Goal: Information Seeking & Learning: Learn about a topic

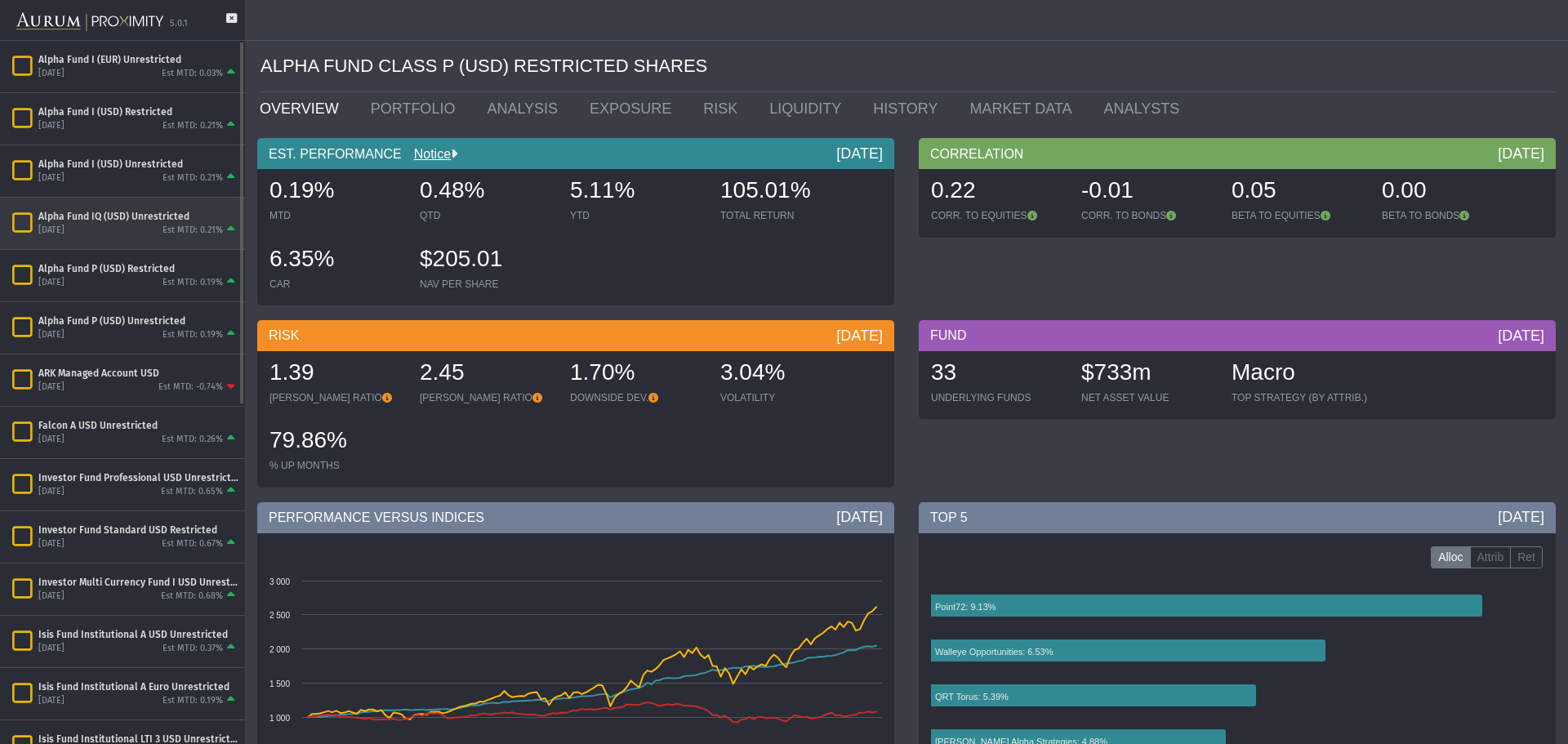
click at [119, 199] on div "Alpha Fund IQ (USD) Unrestricted [DATE] Est MTD: 0.21%" at bounding box center [122, 223] width 245 height 51
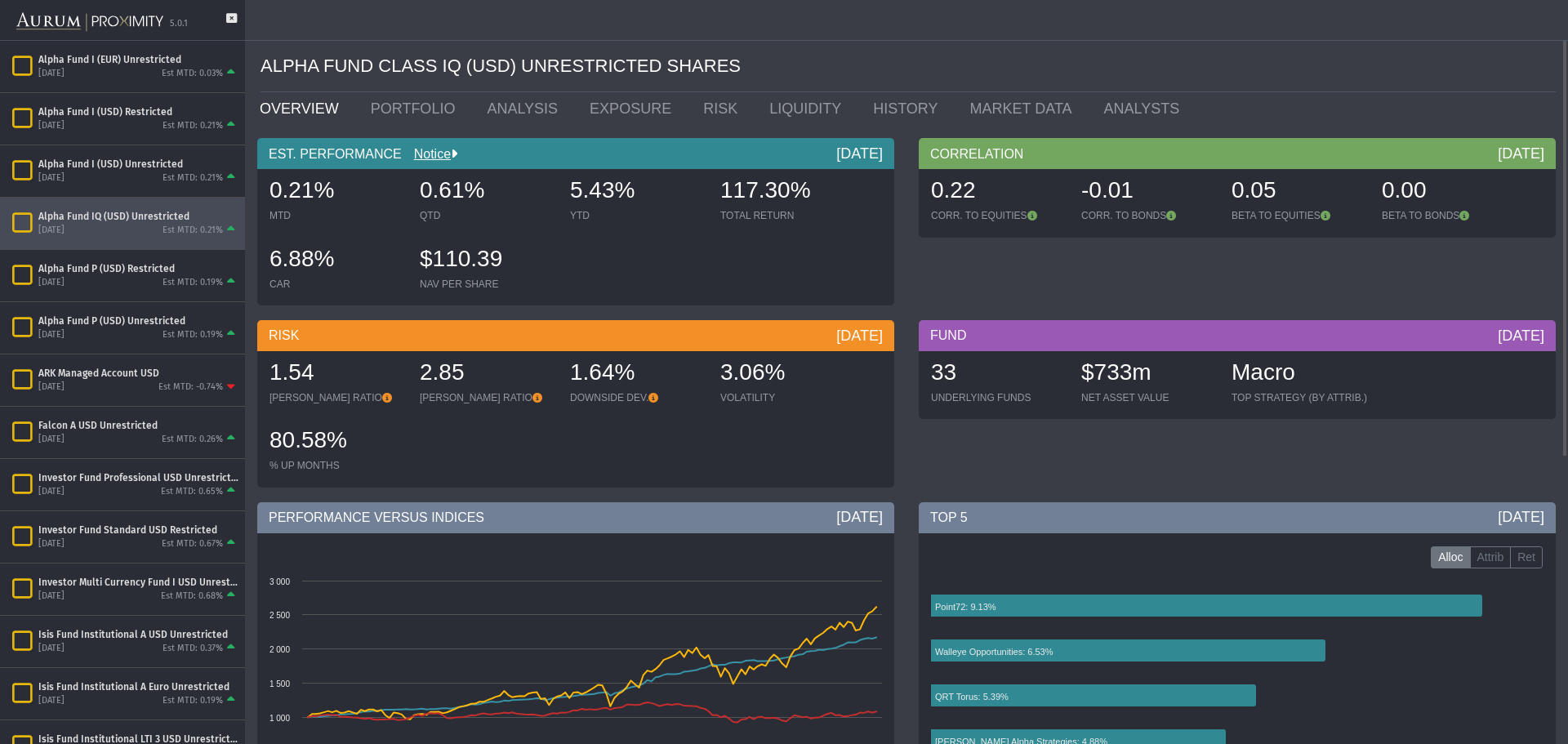
drag, startPoint x: 589, startPoint y: 194, endPoint x: 628, endPoint y: 193, distance: 39.0
click at [628, 193] on div "0.21% MTD 0.61% QTD 5.43% YTD 117.30% TOTAL RETURN 6.88% CAR $110.39 NAV PER SH…" at bounding box center [576, 237] width 629 height 136
drag, startPoint x: 638, startPoint y: 198, endPoint x: 646, endPoint y: 197, distance: 8.1
click at [640, 198] on div "5.43%" at bounding box center [637, 192] width 134 height 34
click at [594, 195] on div "5.43%" at bounding box center [637, 192] width 134 height 34
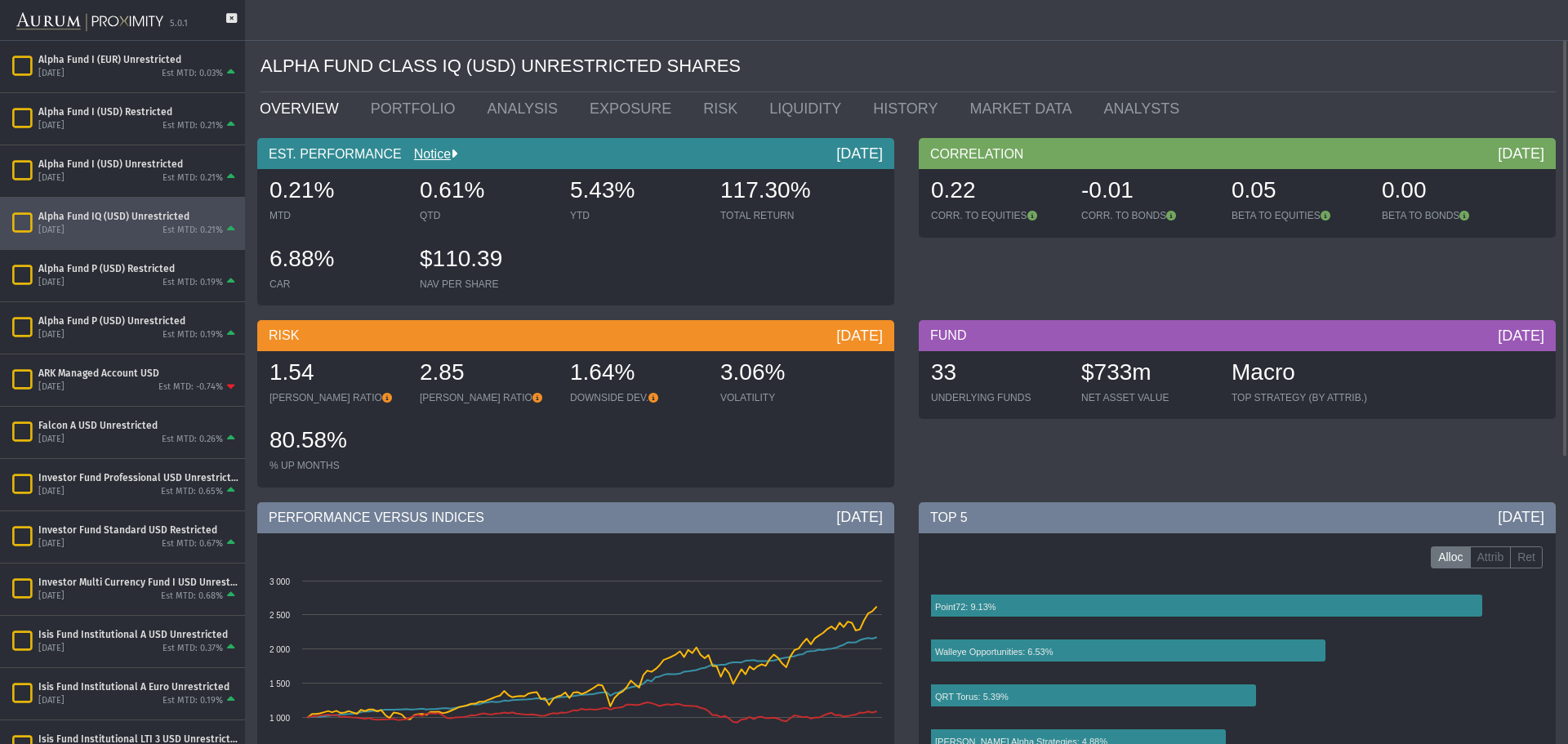
drag, startPoint x: 571, startPoint y: 185, endPoint x: 639, endPoint y: 185, distance: 68.0
click at [639, 185] on div "5.43%" at bounding box center [637, 192] width 134 height 34
click at [402, 120] on link "PORTFOLIO" at bounding box center [417, 108] width 117 height 32
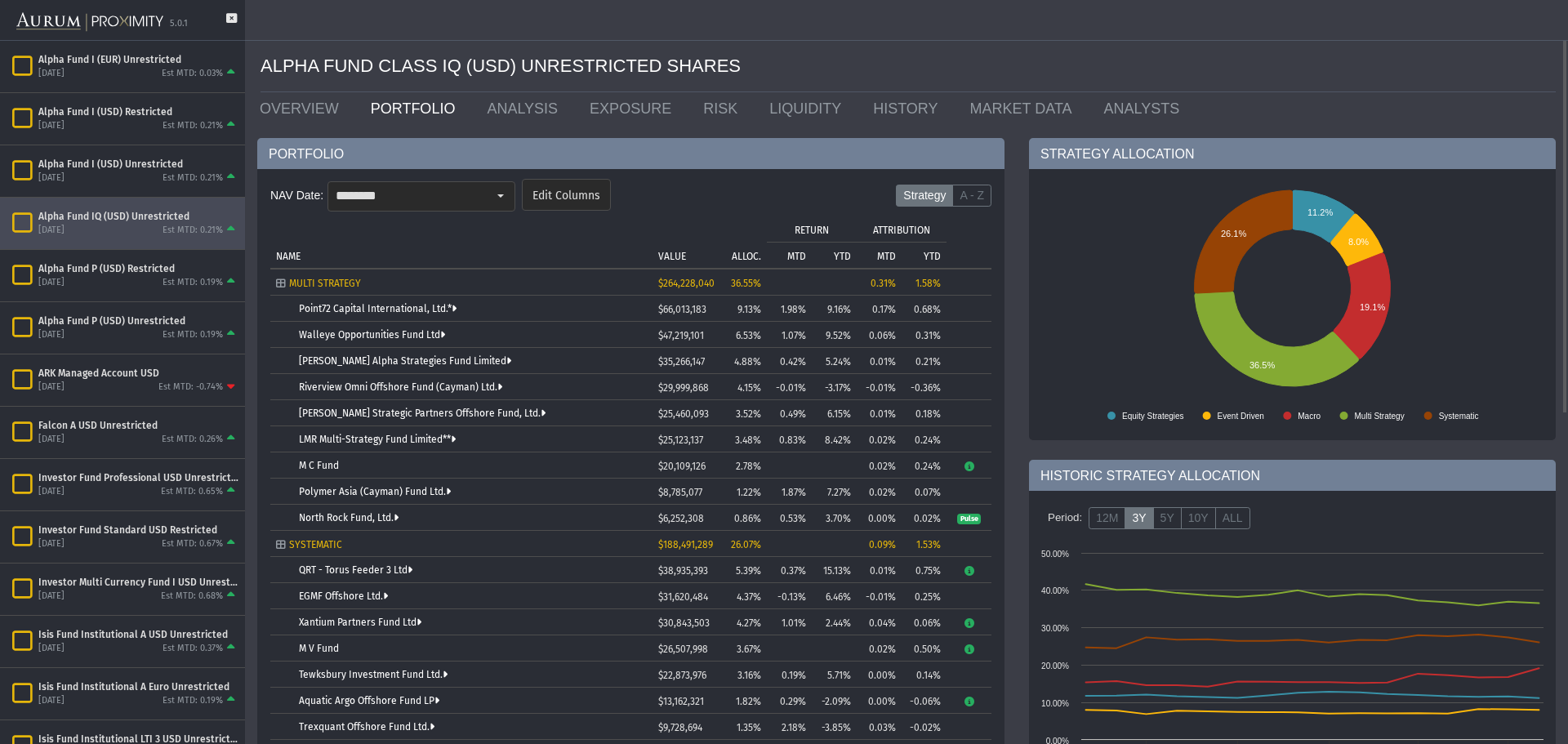
click at [420, 178] on form "NAV Date: ******** Edit Columns Strategy A - Z" at bounding box center [631, 200] width 721 height 48
click at [436, 187] on input "********" at bounding box center [408, 195] width 159 height 27
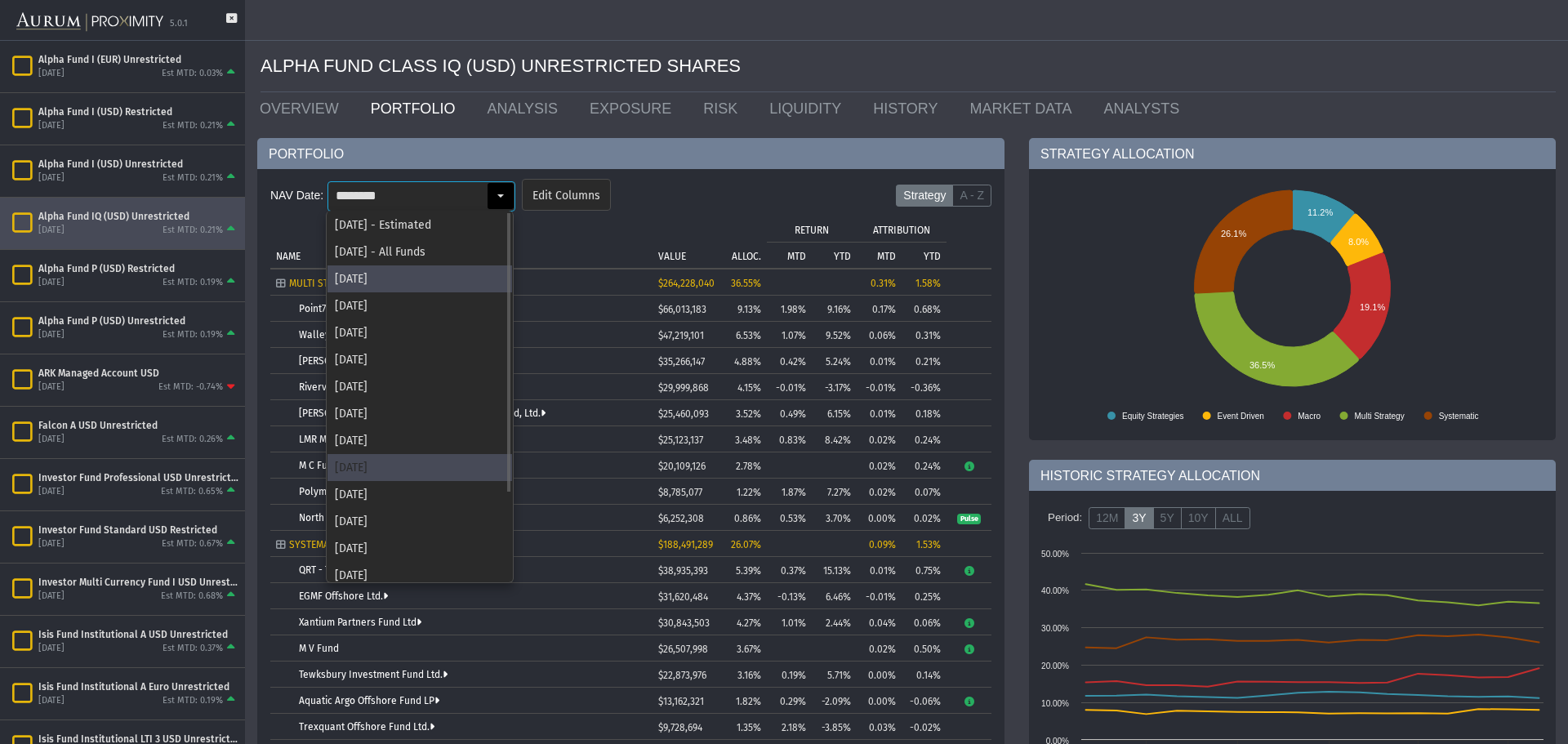
click at [402, 458] on div "[DATE]" at bounding box center [420, 467] width 184 height 27
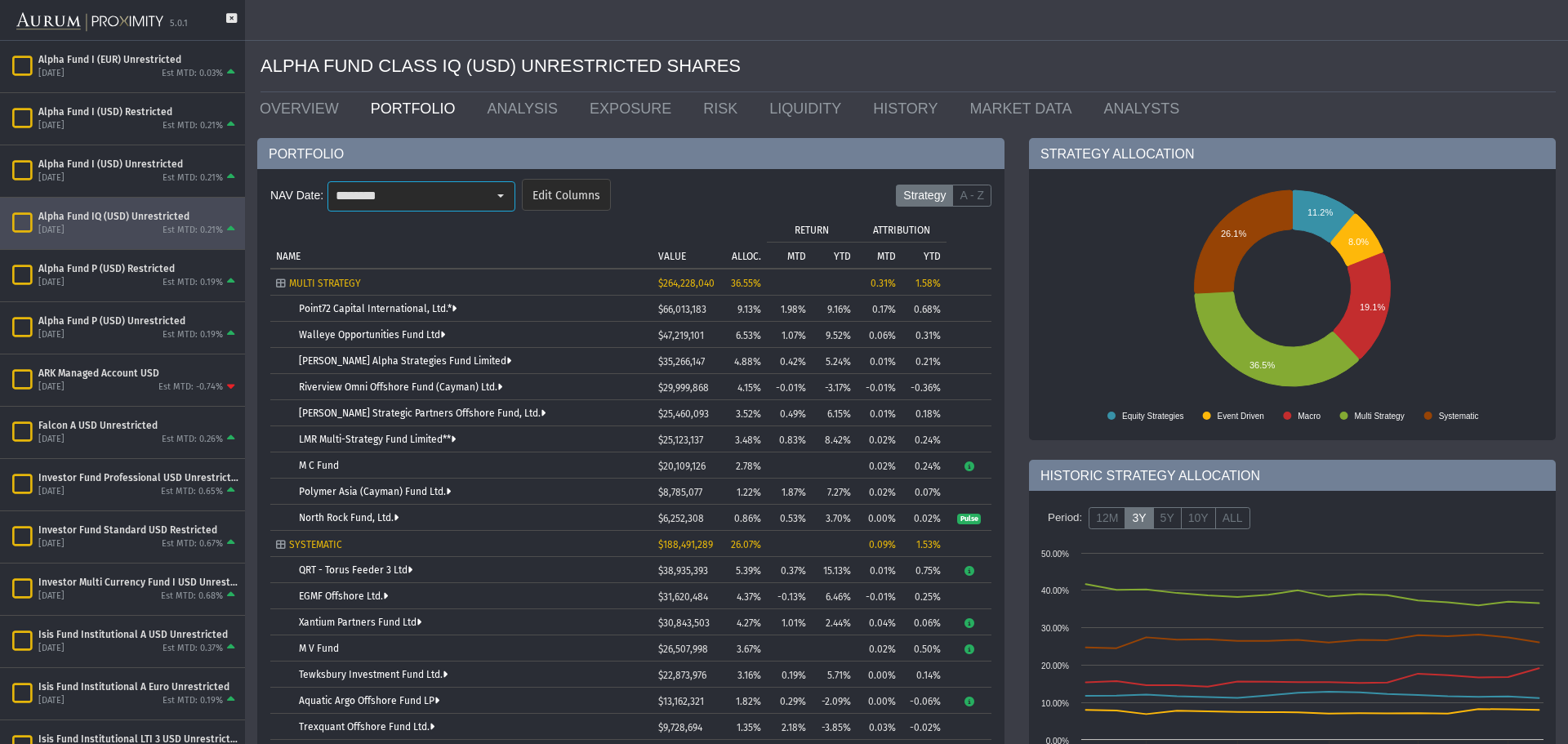
type input "********"
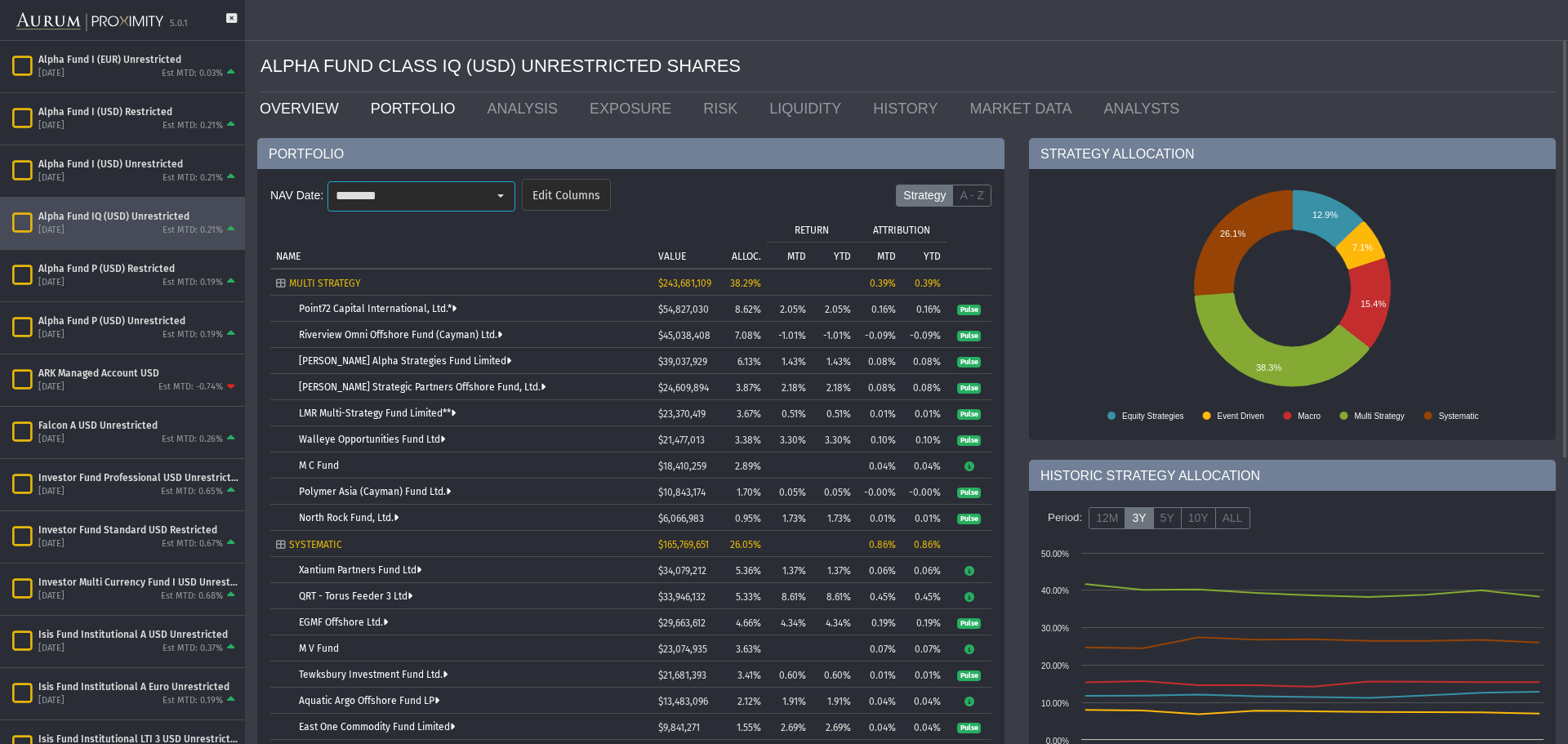
click at [268, 106] on link "OVERVIEW" at bounding box center [303, 108] width 111 height 32
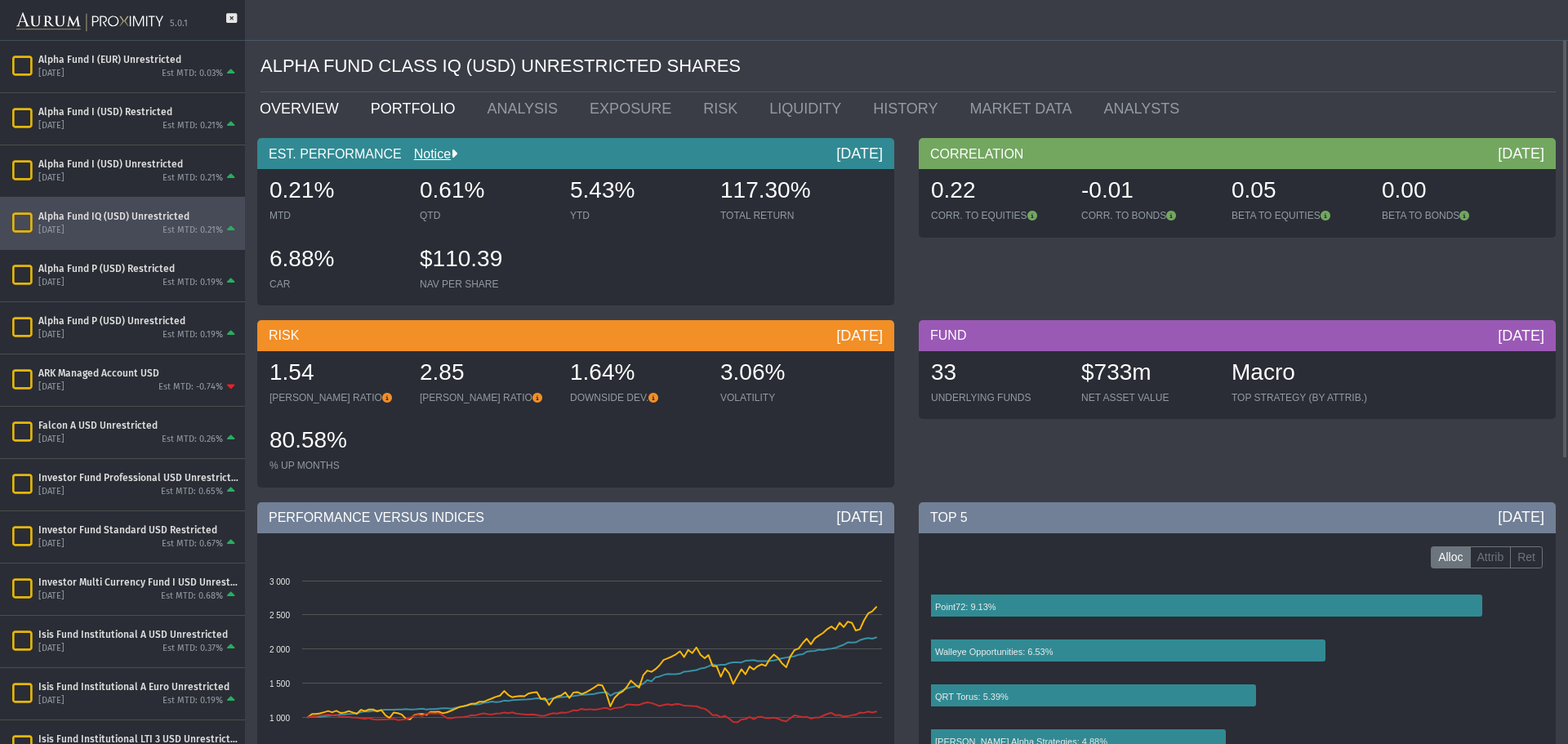
click at [438, 98] on link "PORTFOLIO" at bounding box center [417, 108] width 117 height 32
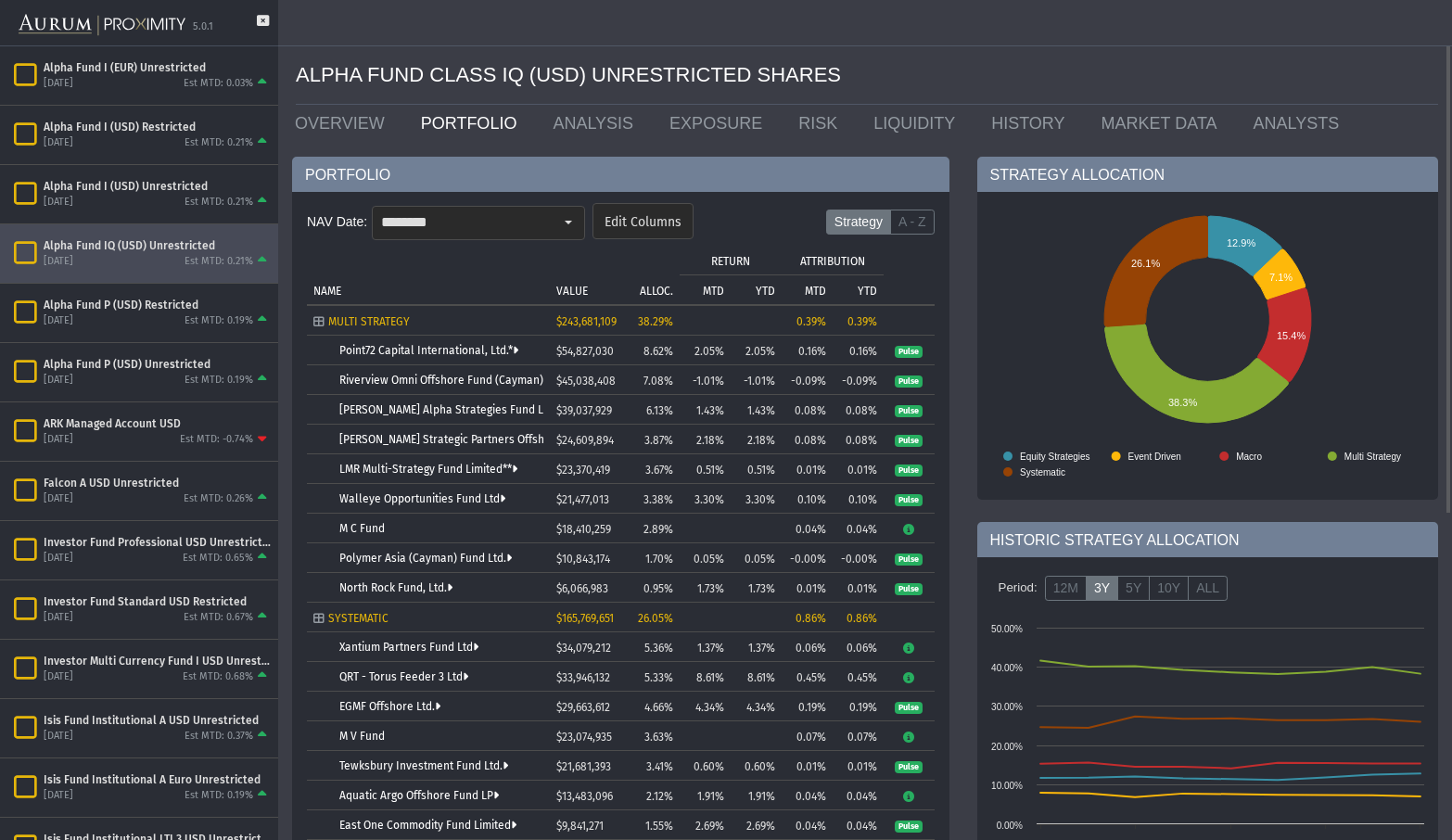
click at [434, 121] on link "PORTFOLIO" at bounding box center [473, 122] width 133 height 37
click at [554, 218] on div "Select" at bounding box center [567, 221] width 29 height 29
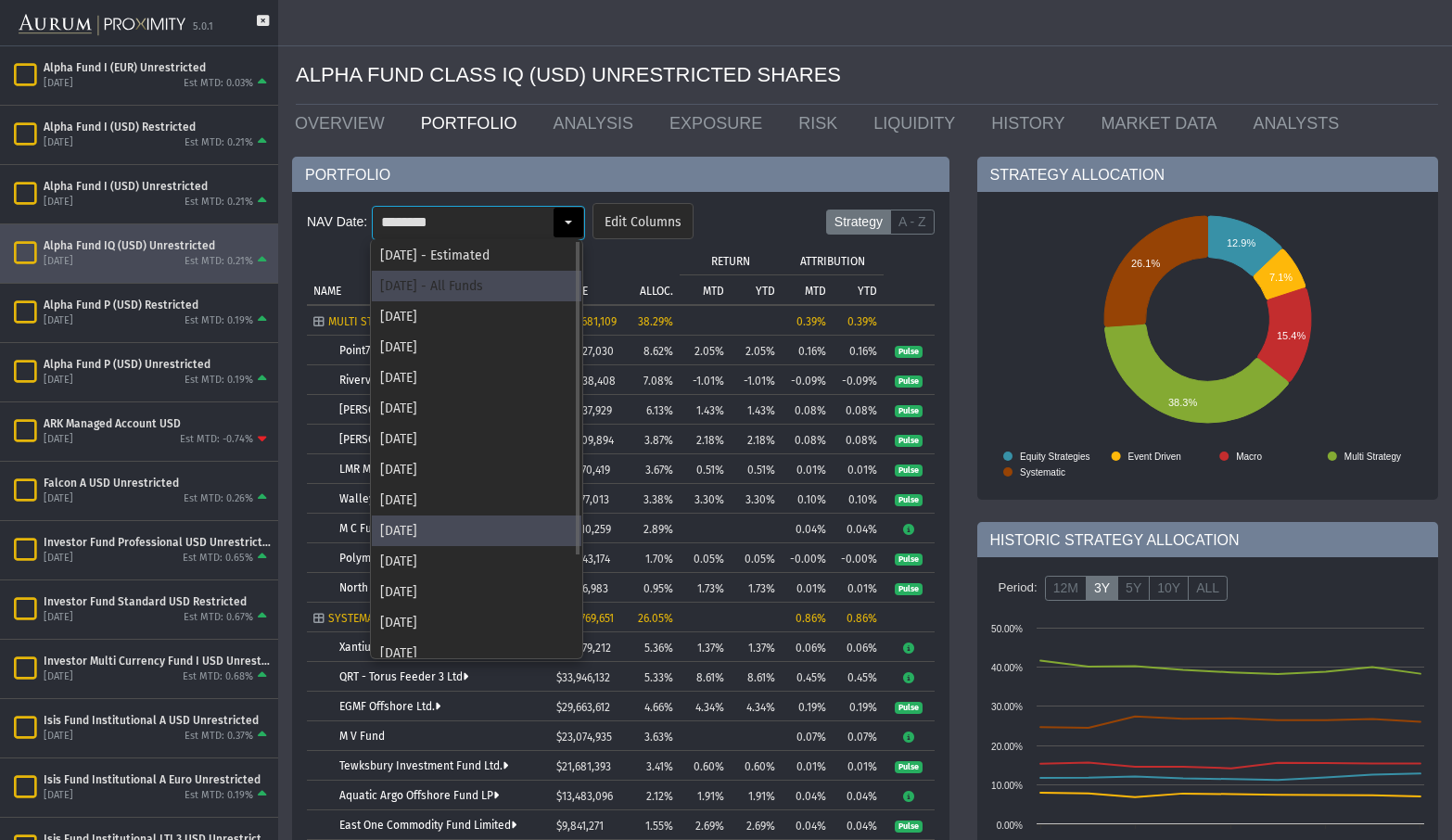
click at [431, 300] on div "[DATE] - All Funds" at bounding box center [477, 285] width 209 height 30
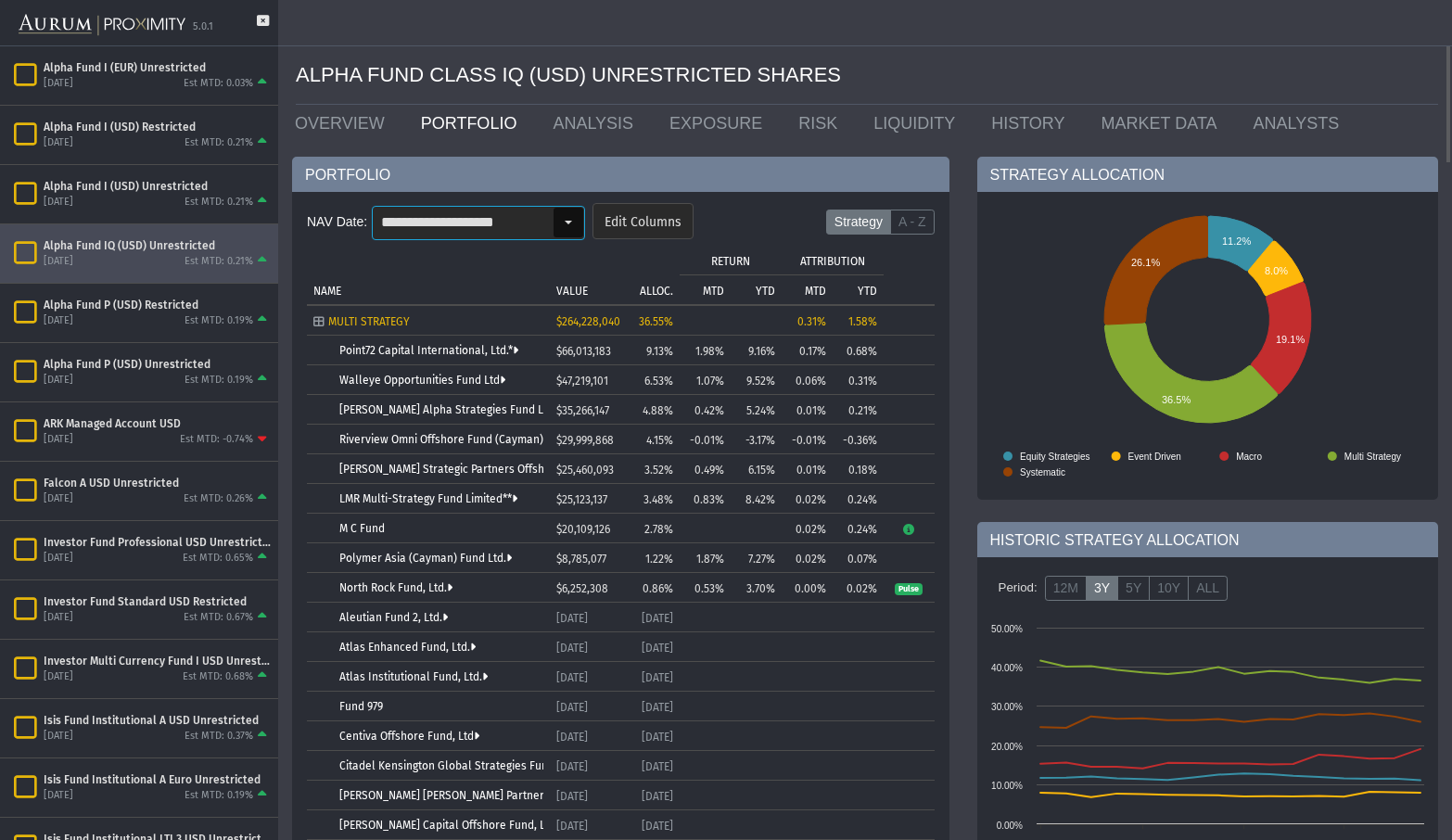
click at [513, 226] on input "**********" at bounding box center [463, 221] width 180 height 31
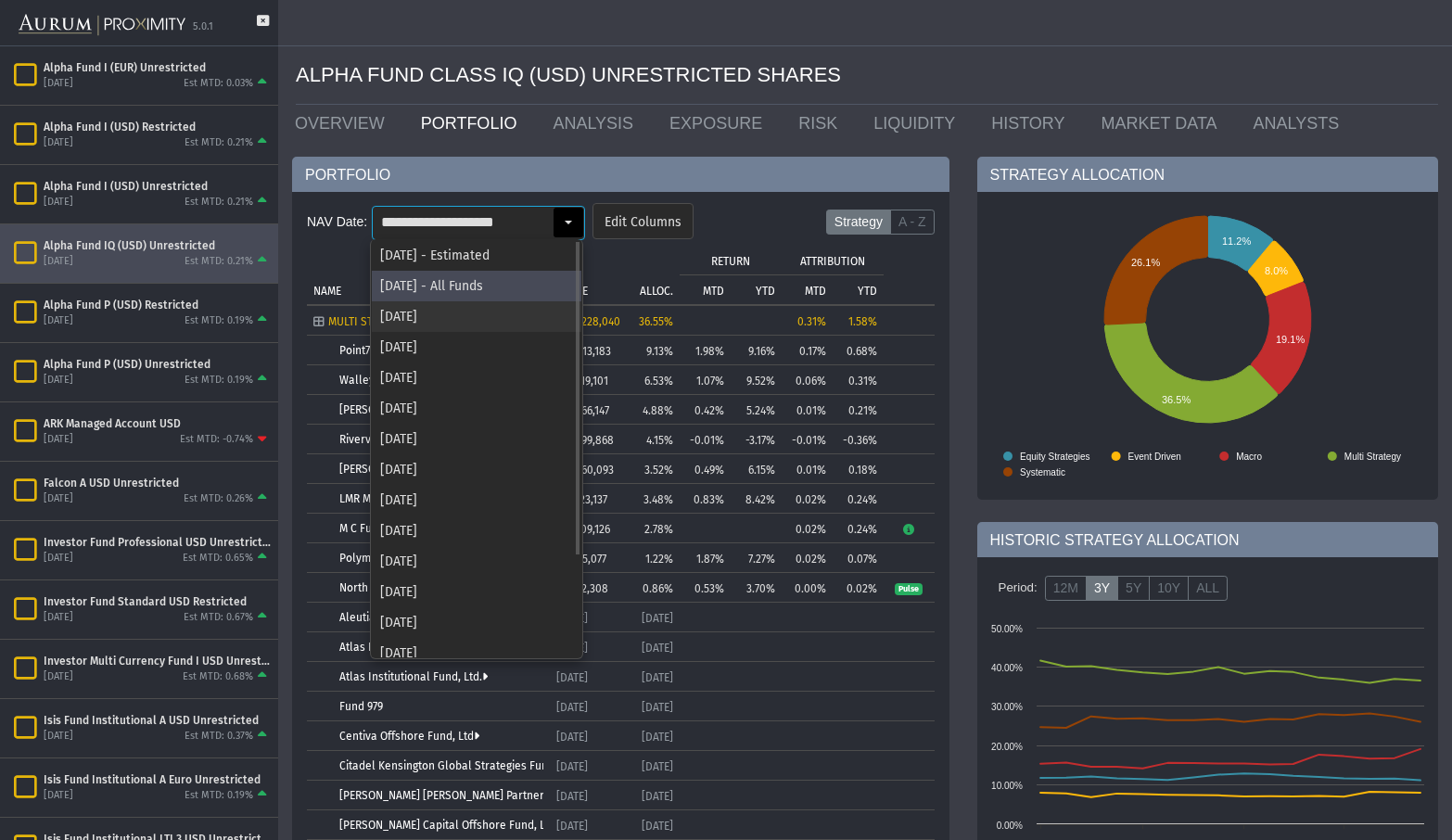
click at [433, 318] on div "[DATE]" at bounding box center [477, 316] width 209 height 30
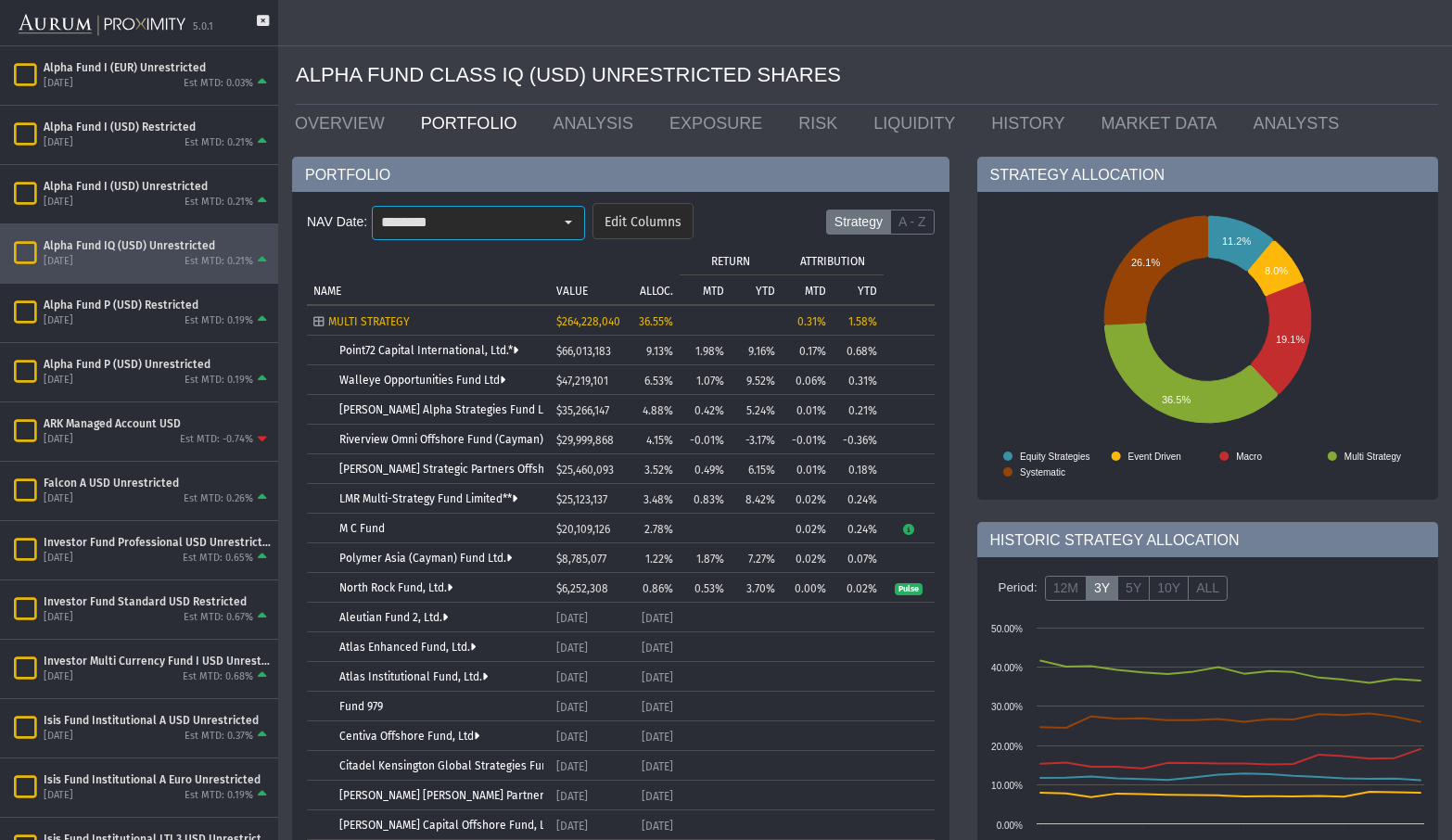
type input "********"
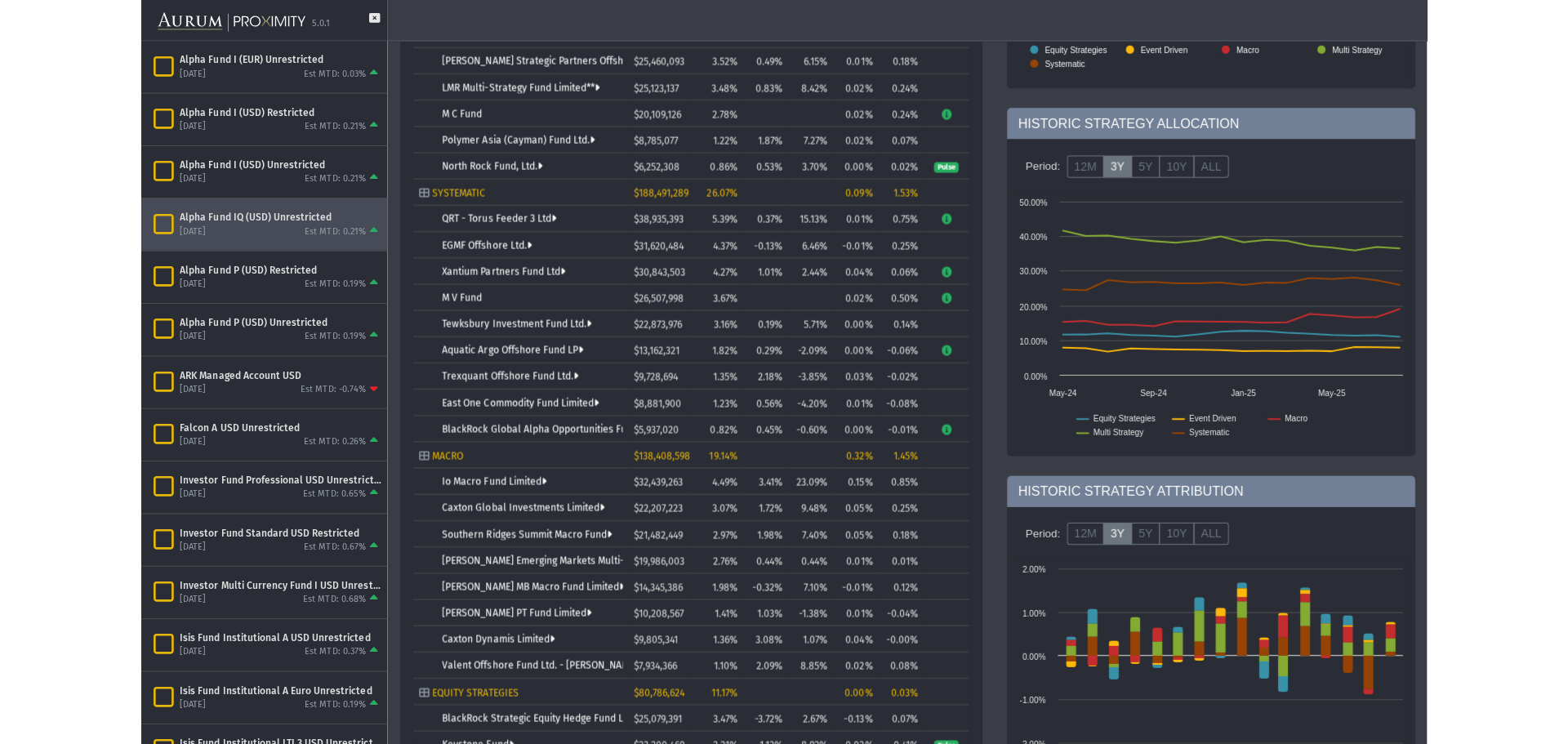
scroll to position [272, 0]
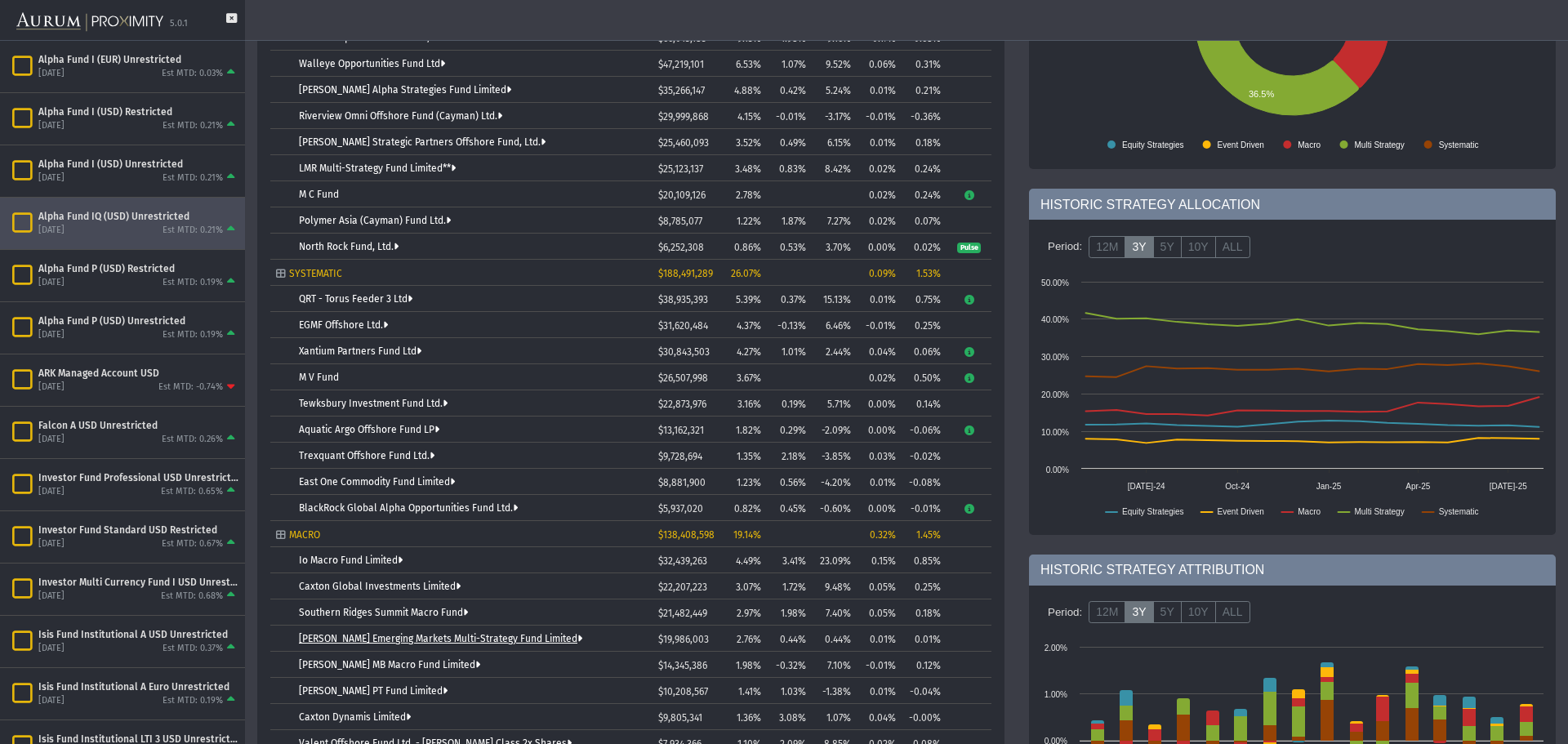
click at [408, 638] on link "[PERSON_NAME] Emerging Markets Multi-Strategy Fund Limited" at bounding box center [440, 639] width 283 height 12
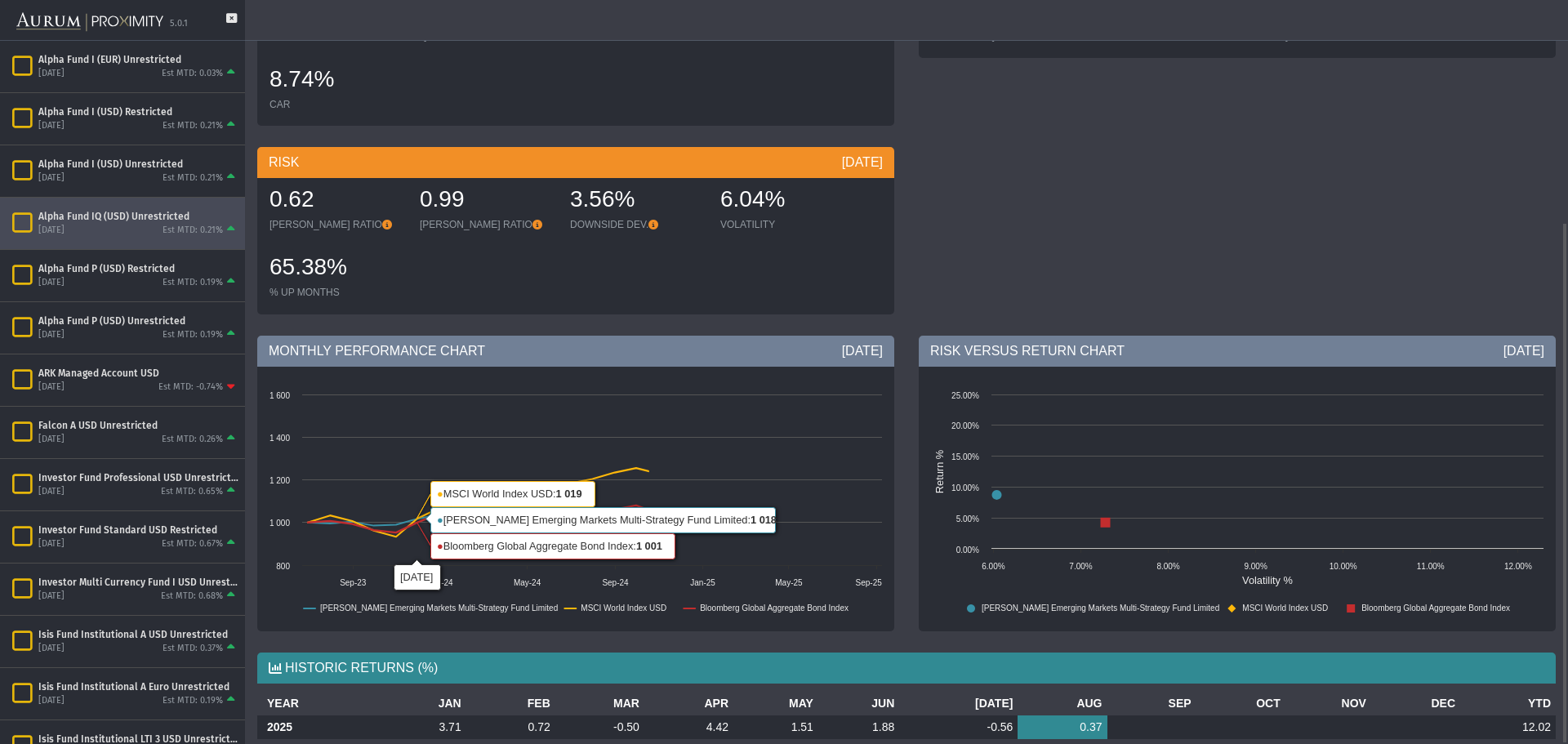
scroll to position [317, 0]
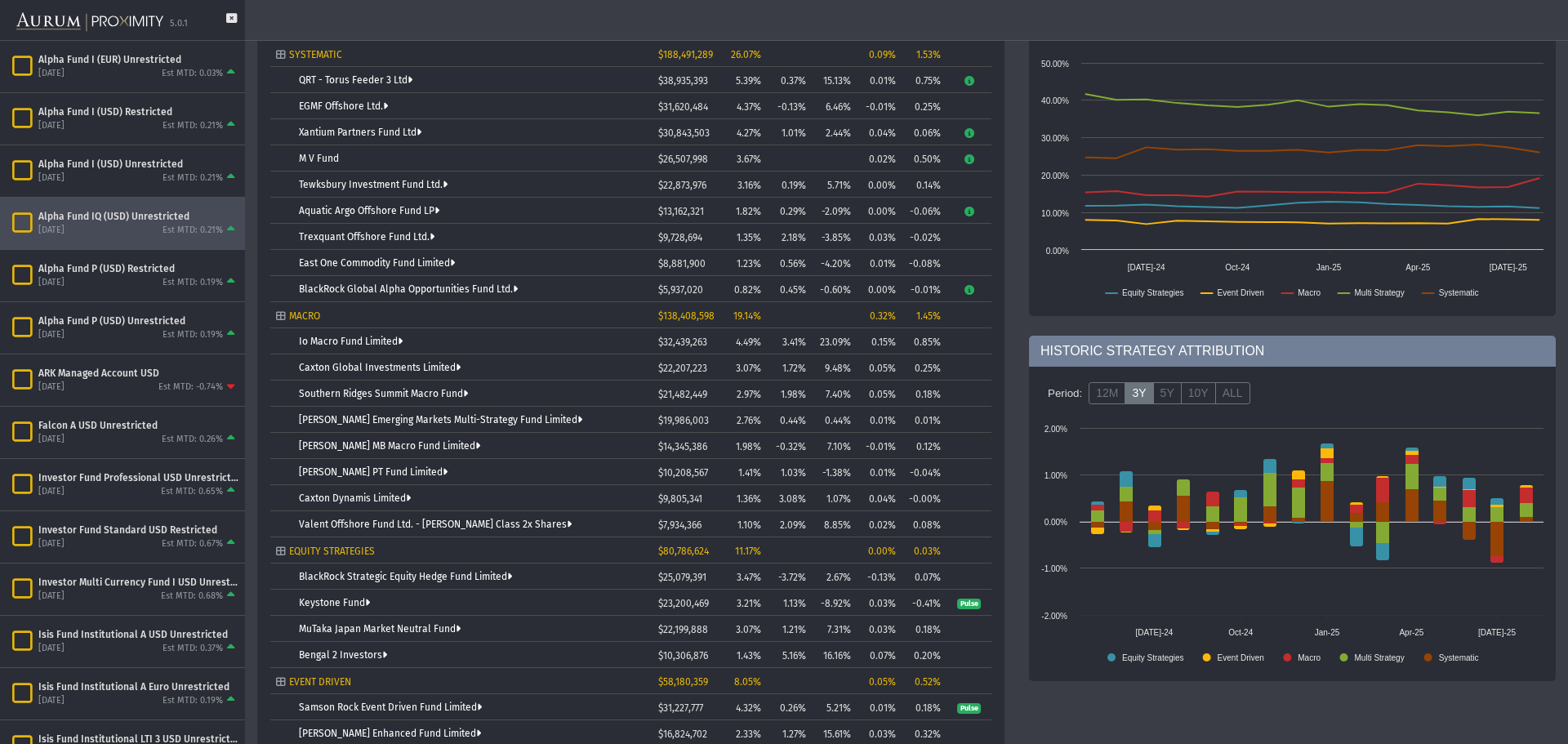
scroll to position [594, 0]
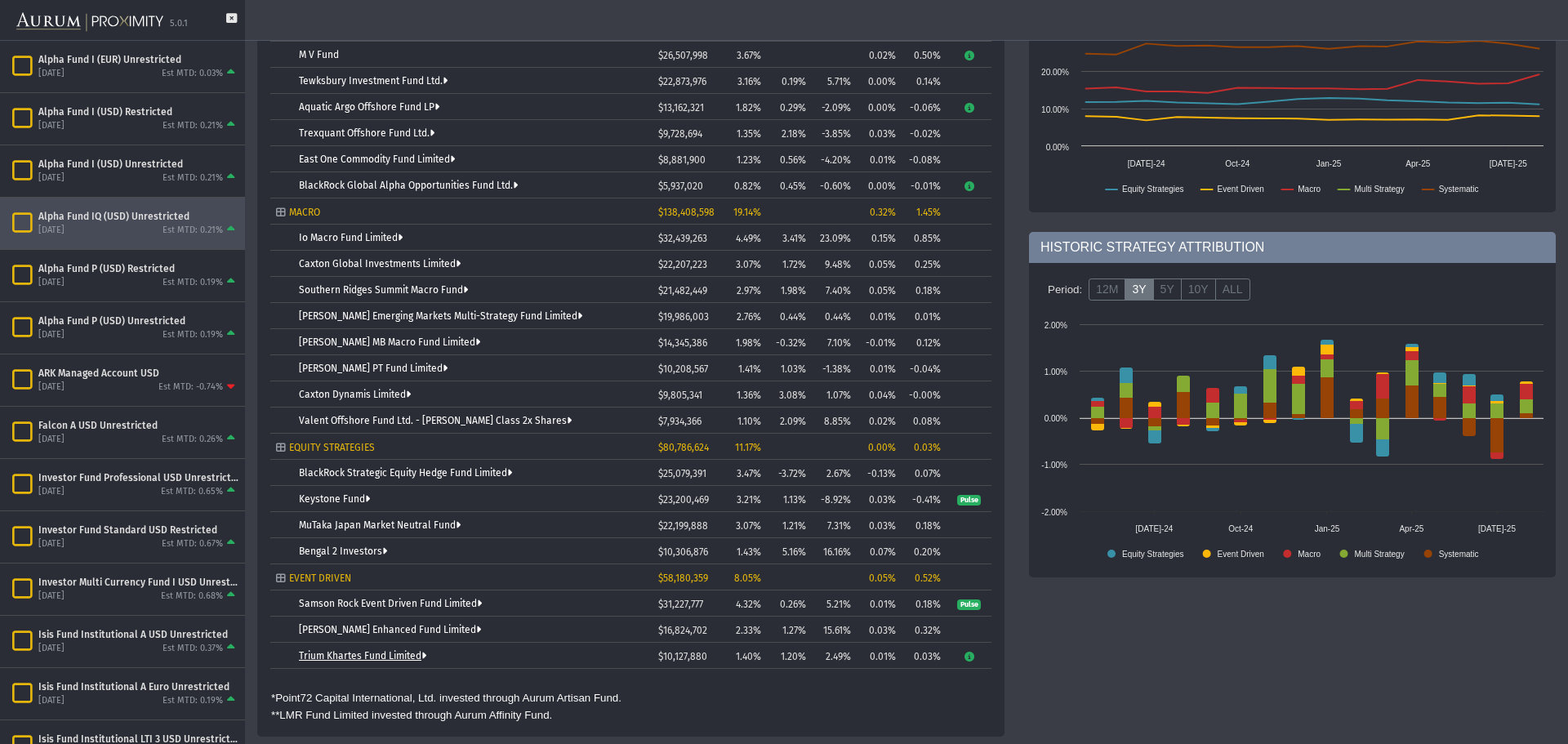
click at [339, 657] on link "Trium Khartes Fund Limited" at bounding box center [363, 656] width 128 height 12
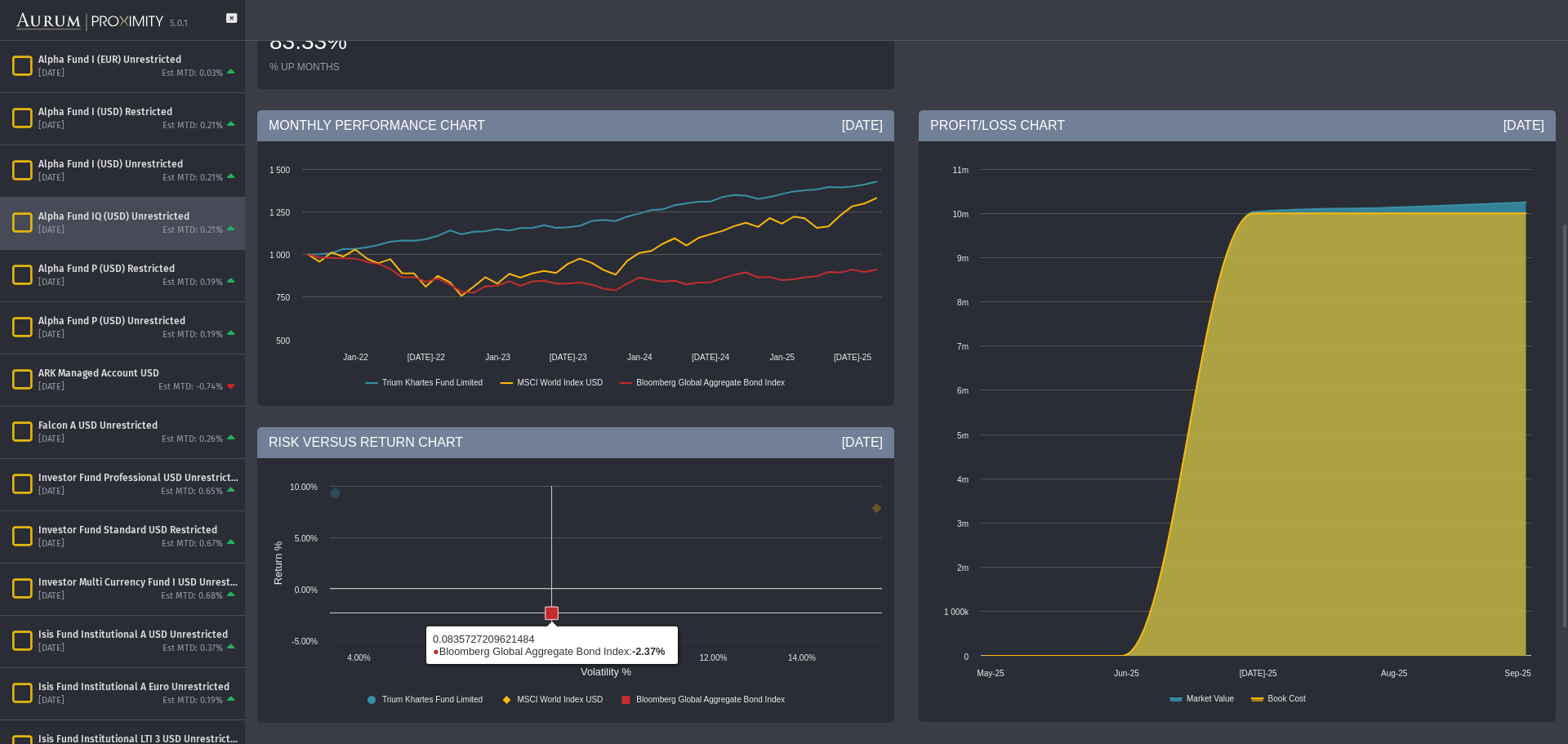
scroll to position [619, 0]
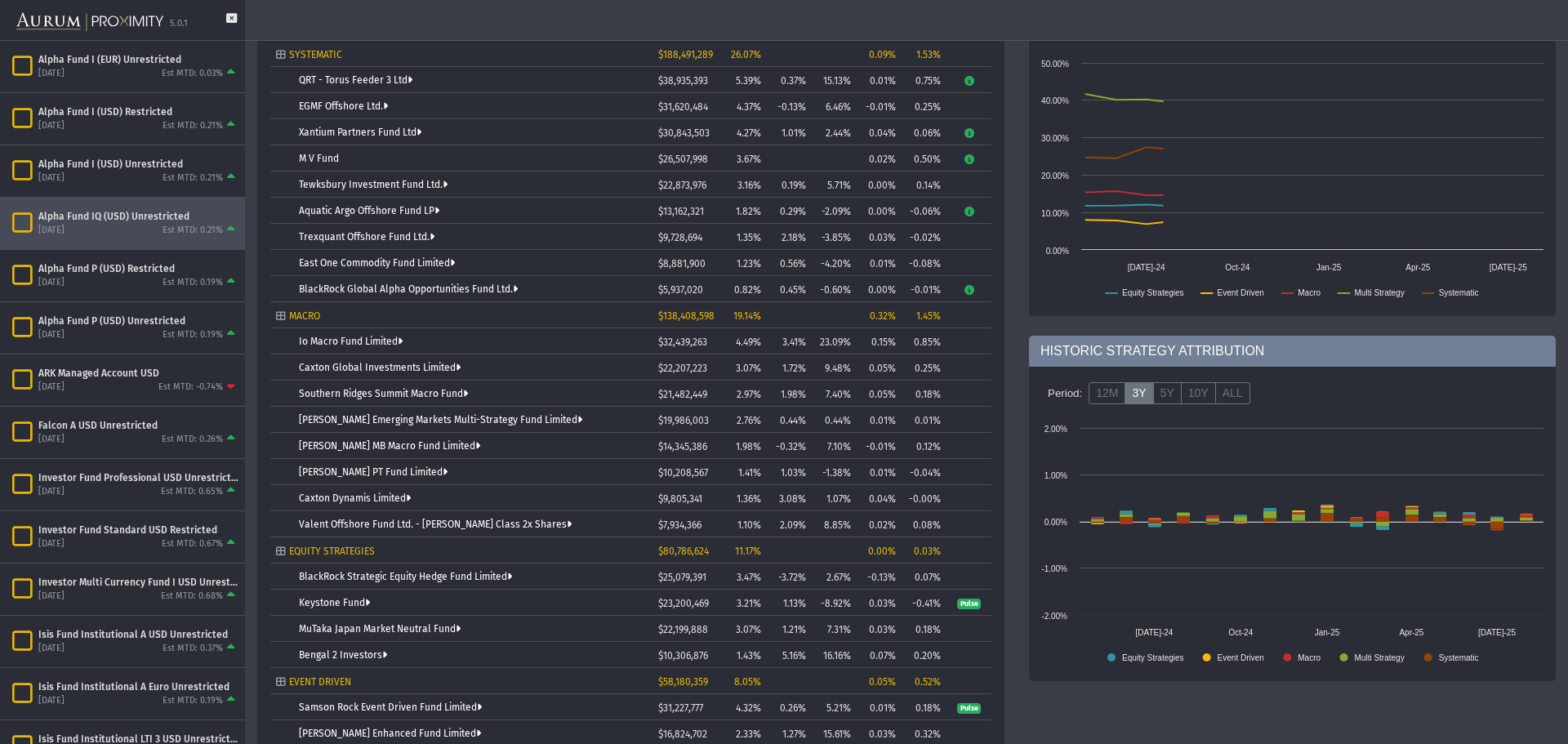
scroll to position [572, 0]
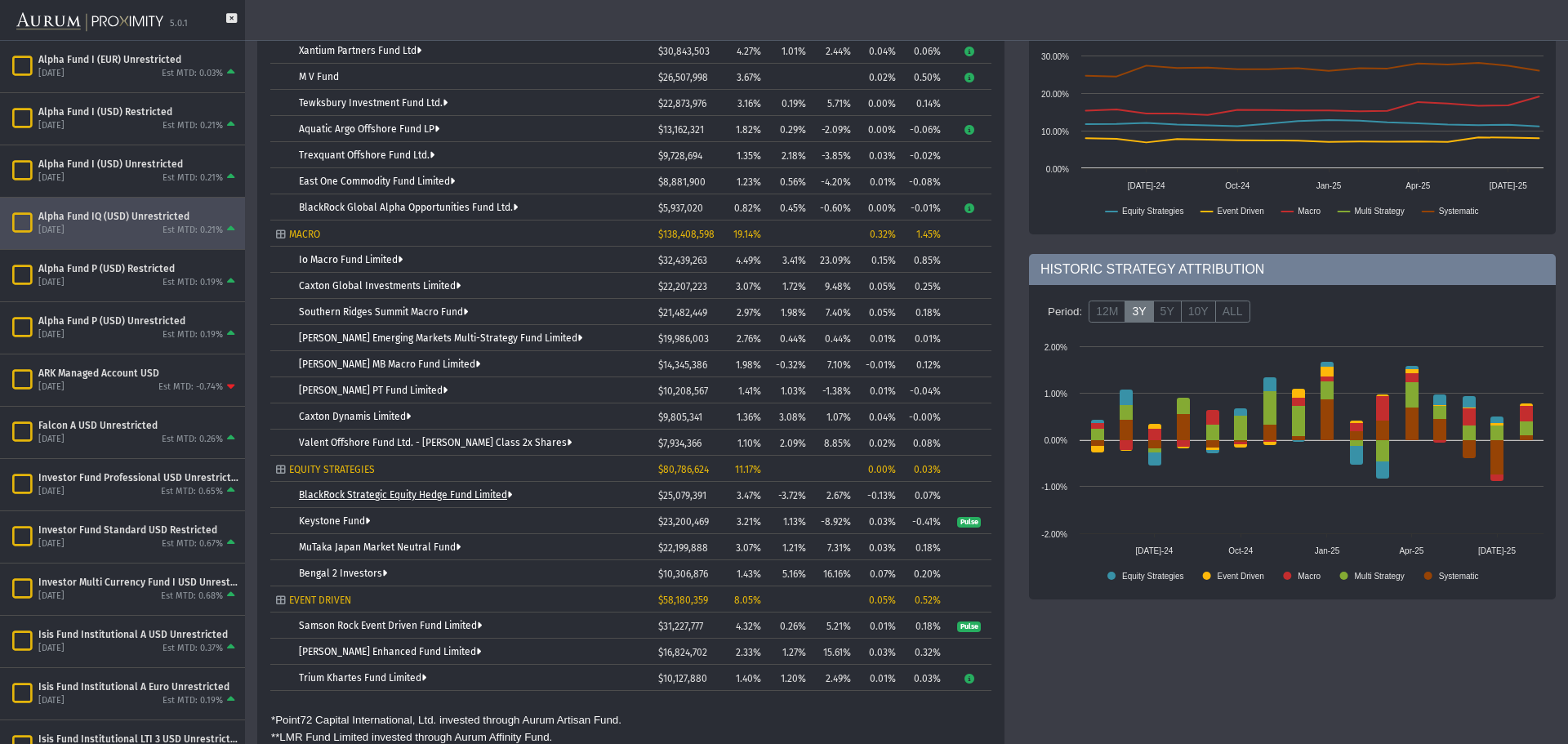
click at [343, 496] on link "BlackRock Strategic Equity Hedge Fund Limited" at bounding box center [405, 495] width 213 height 12
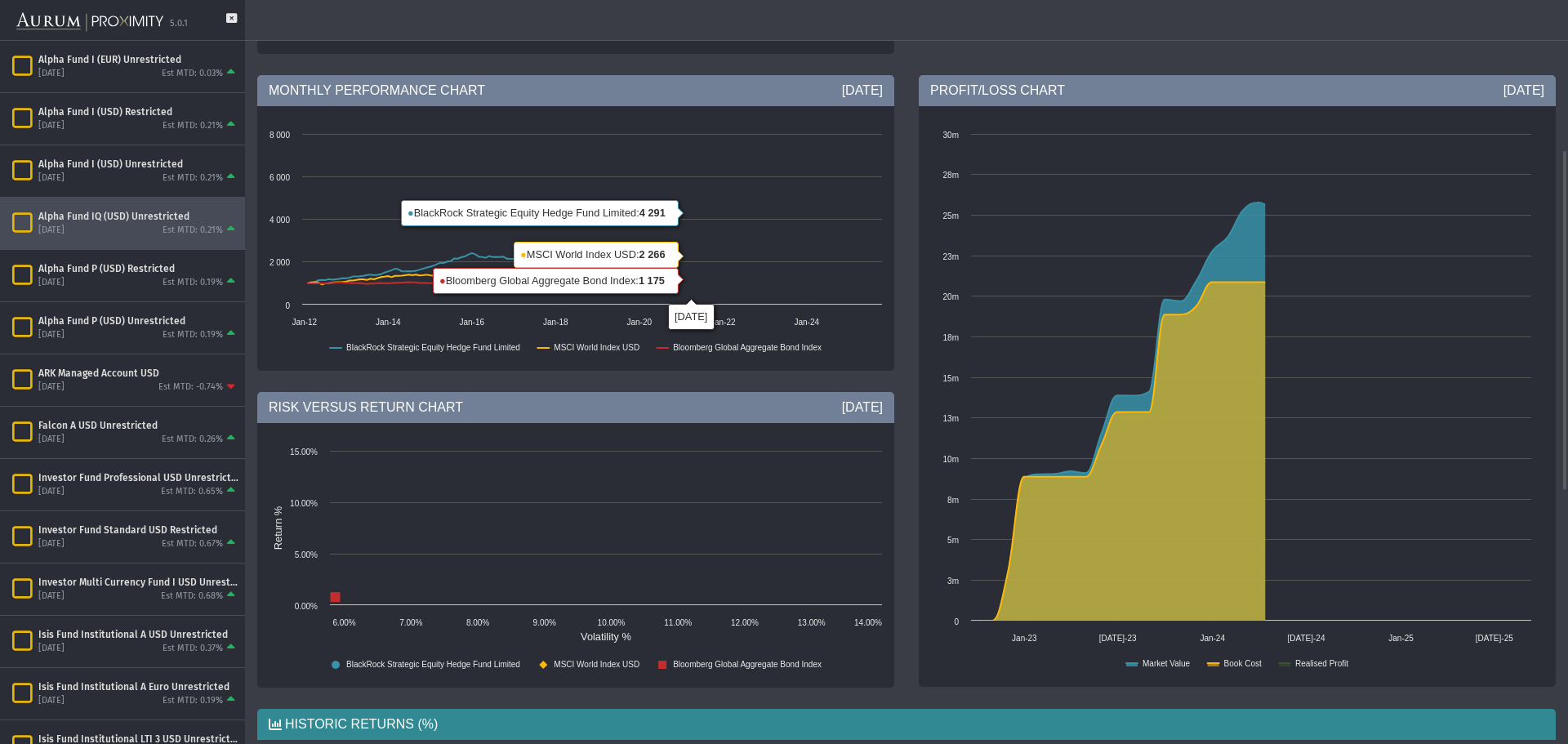
scroll to position [572, 0]
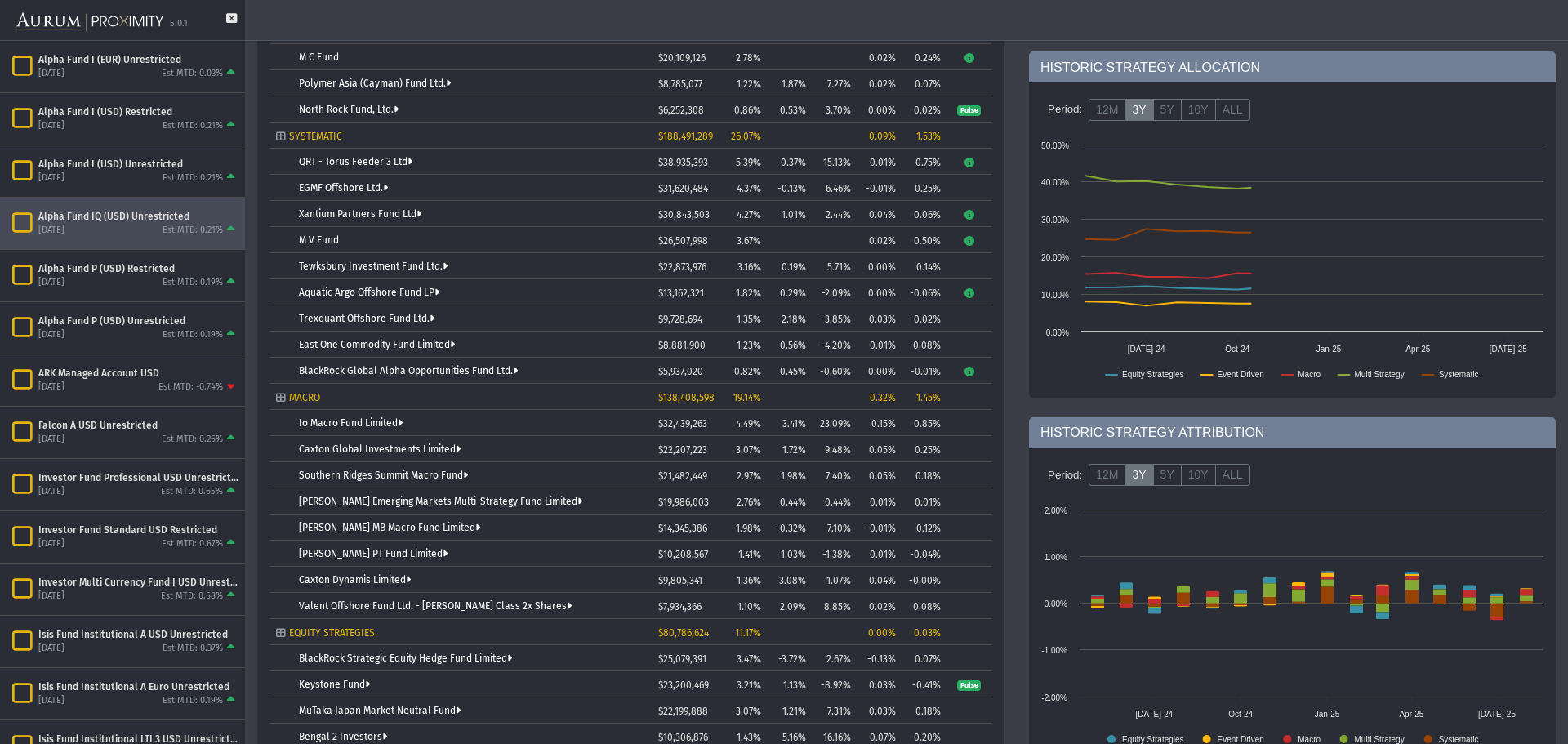
scroll to position [572, 0]
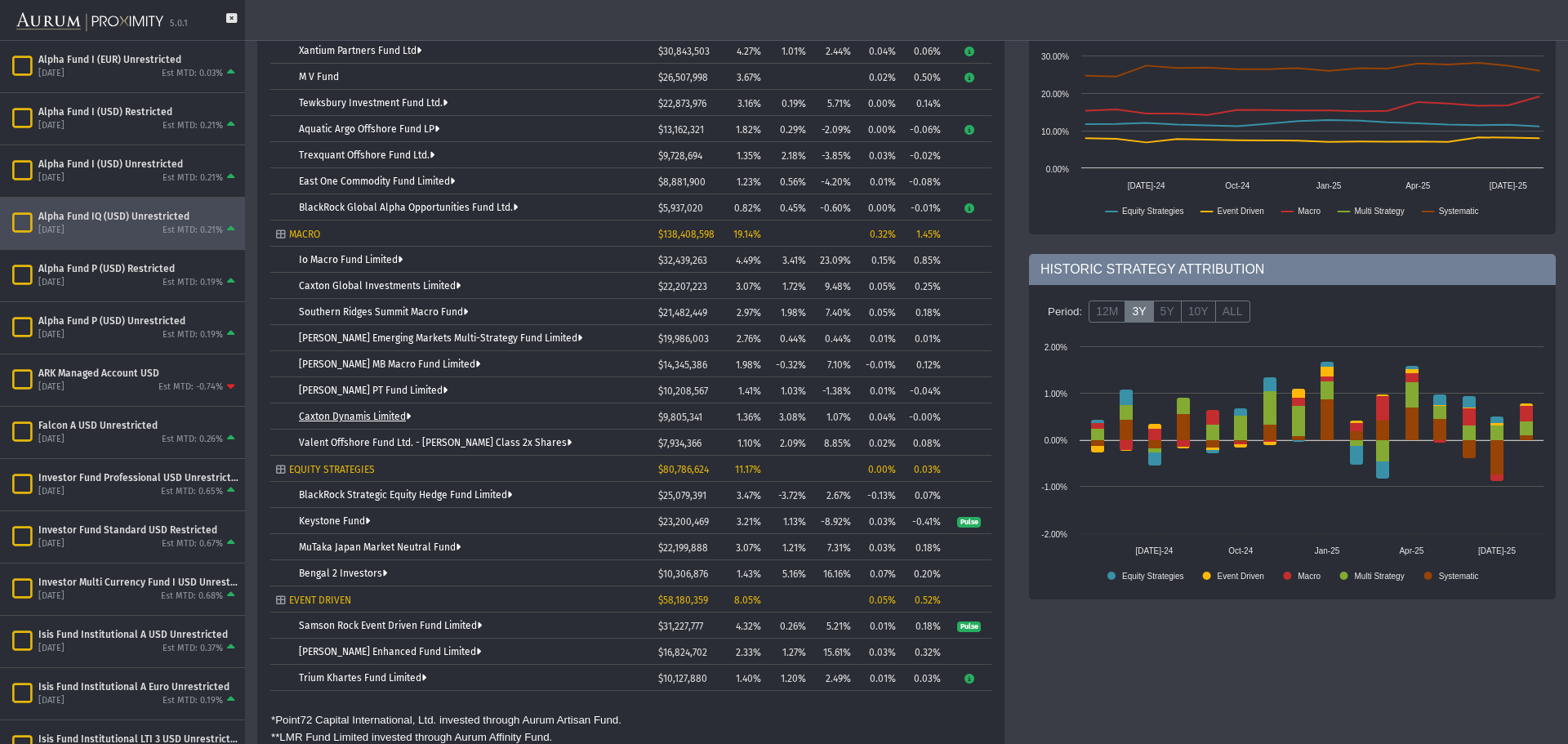
click at [353, 420] on link "Caxton Dynamis Limited" at bounding box center [354, 417] width 112 height 12
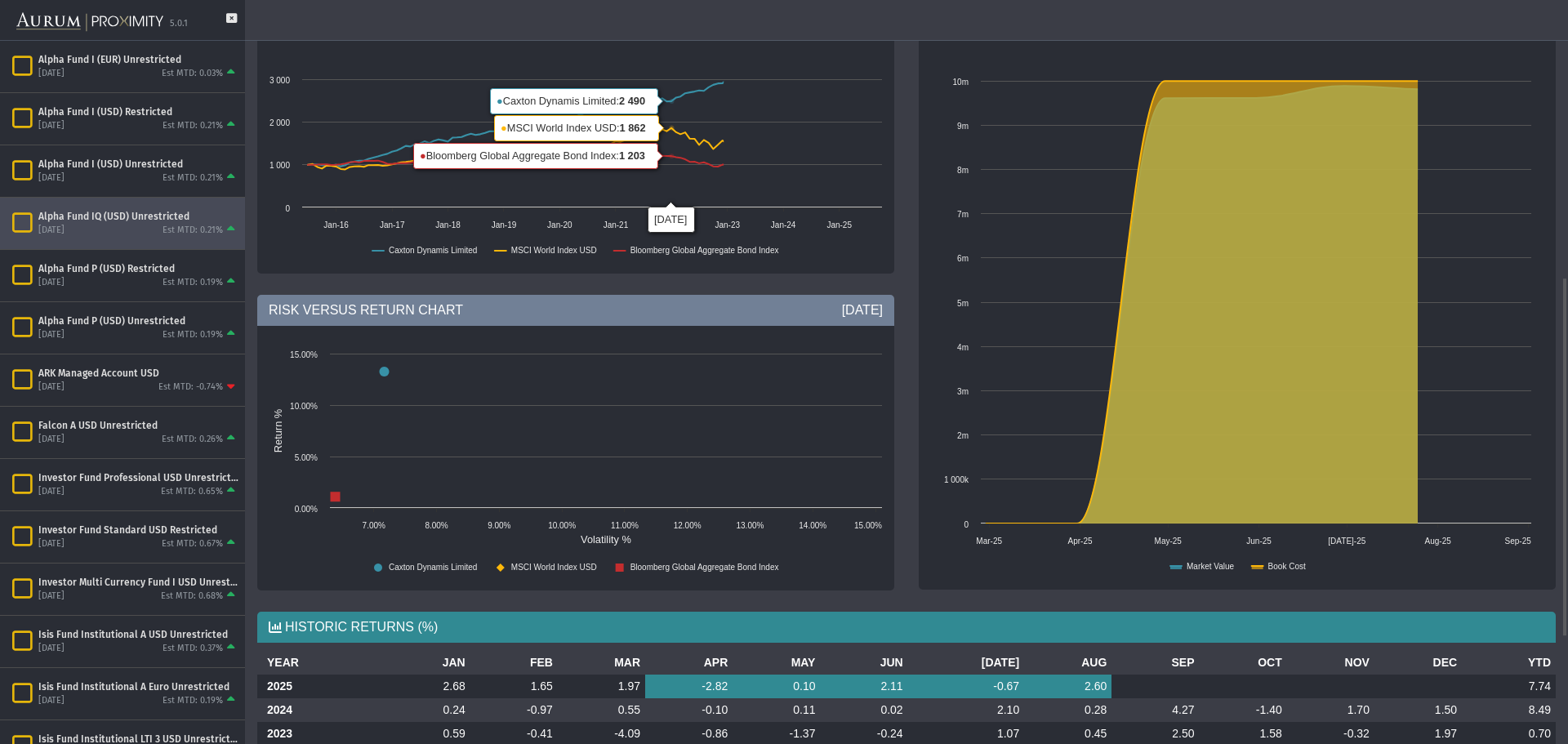
scroll to position [793, 0]
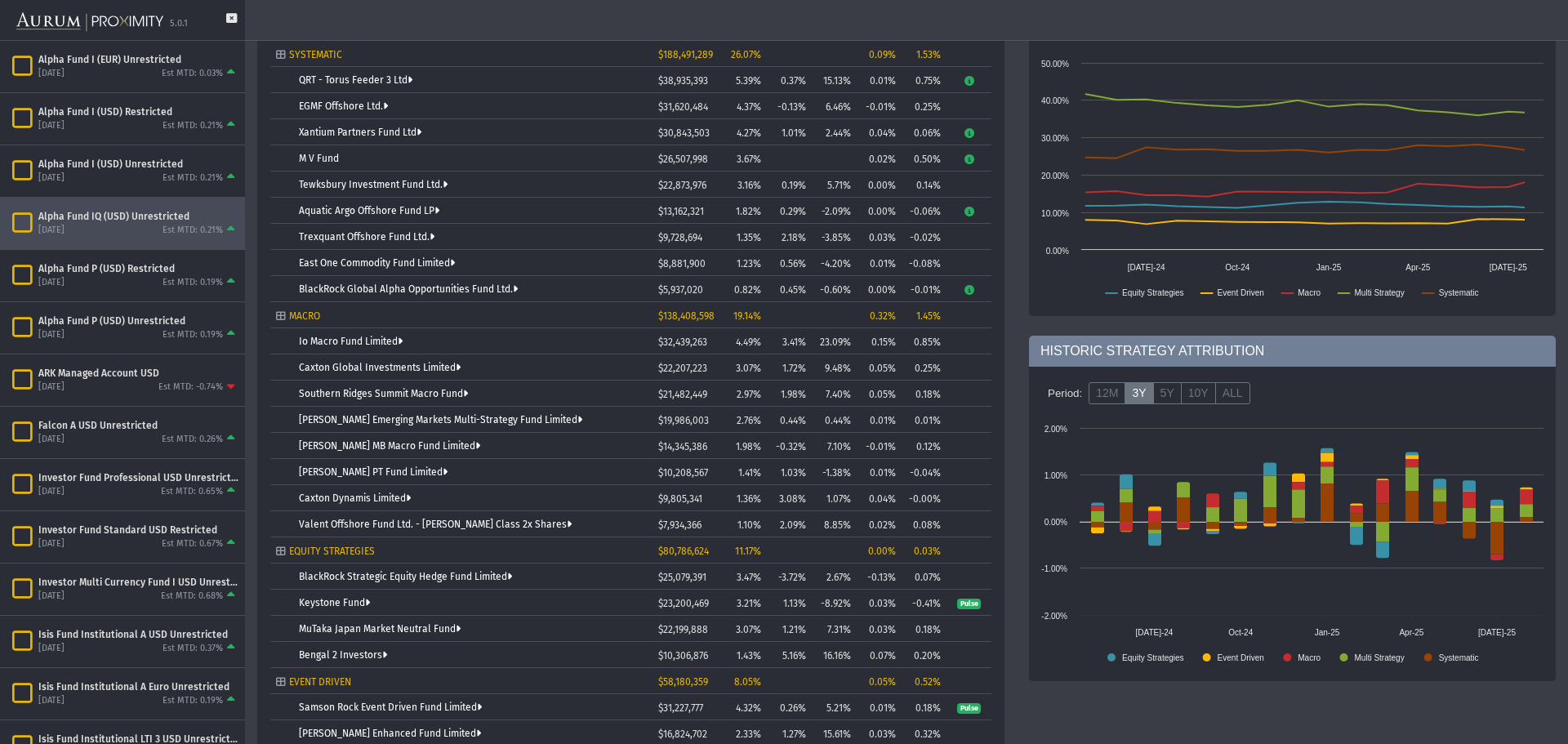
scroll to position [594, 0]
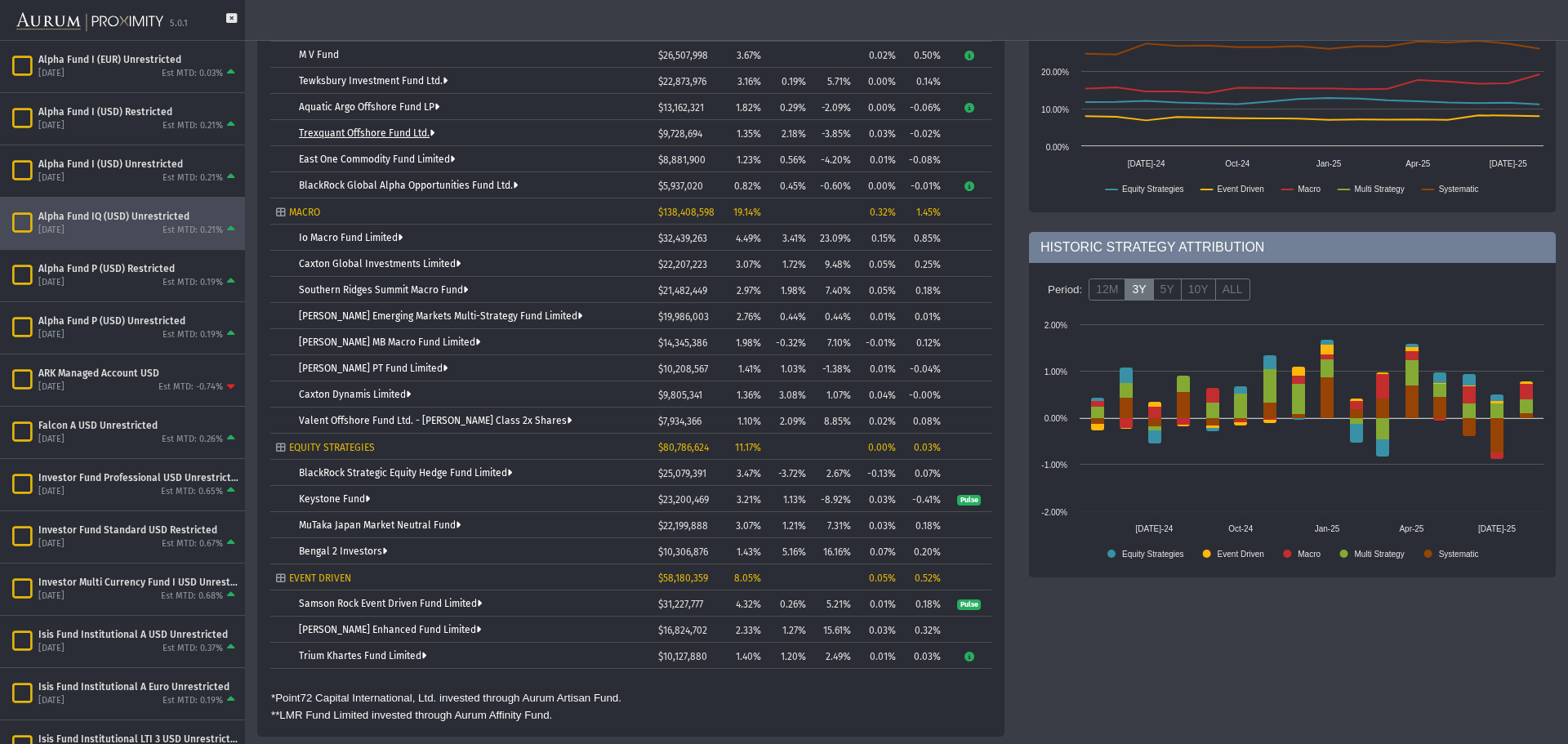
click at [342, 133] on link "Trexquant Offshore Fund Ltd." at bounding box center [366, 134] width 135 height 12
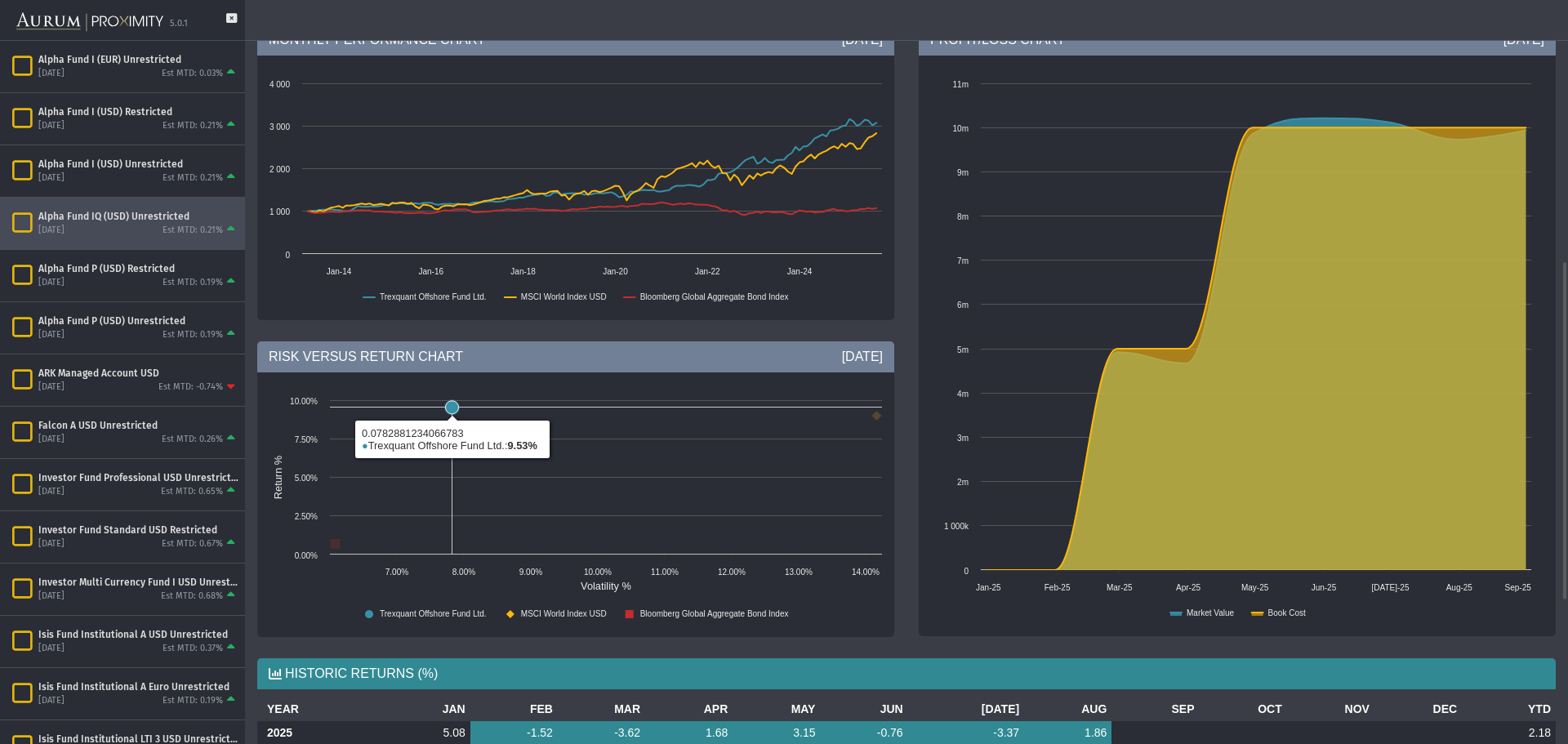
scroll to position [736, 0]
